Goal: Browse casually

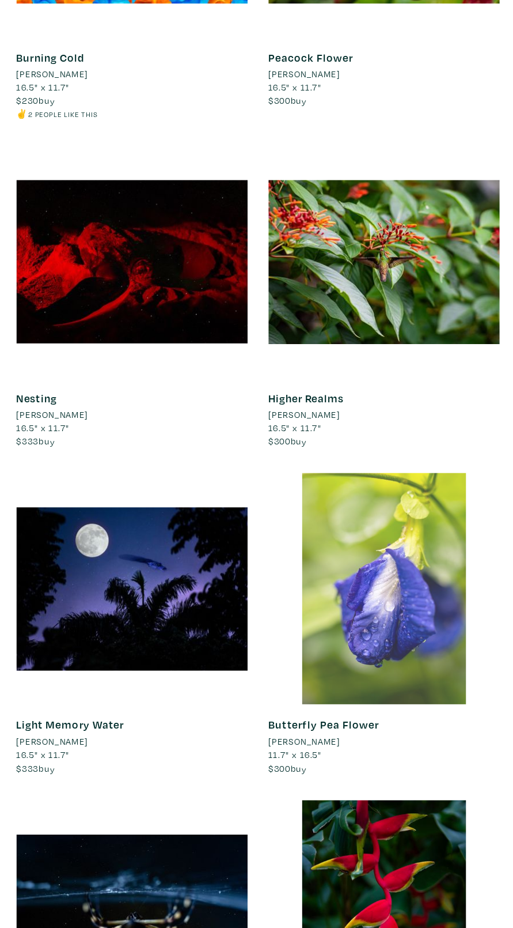
scroll to position [991, 0]
